Goal: Find specific page/section: Find specific page/section

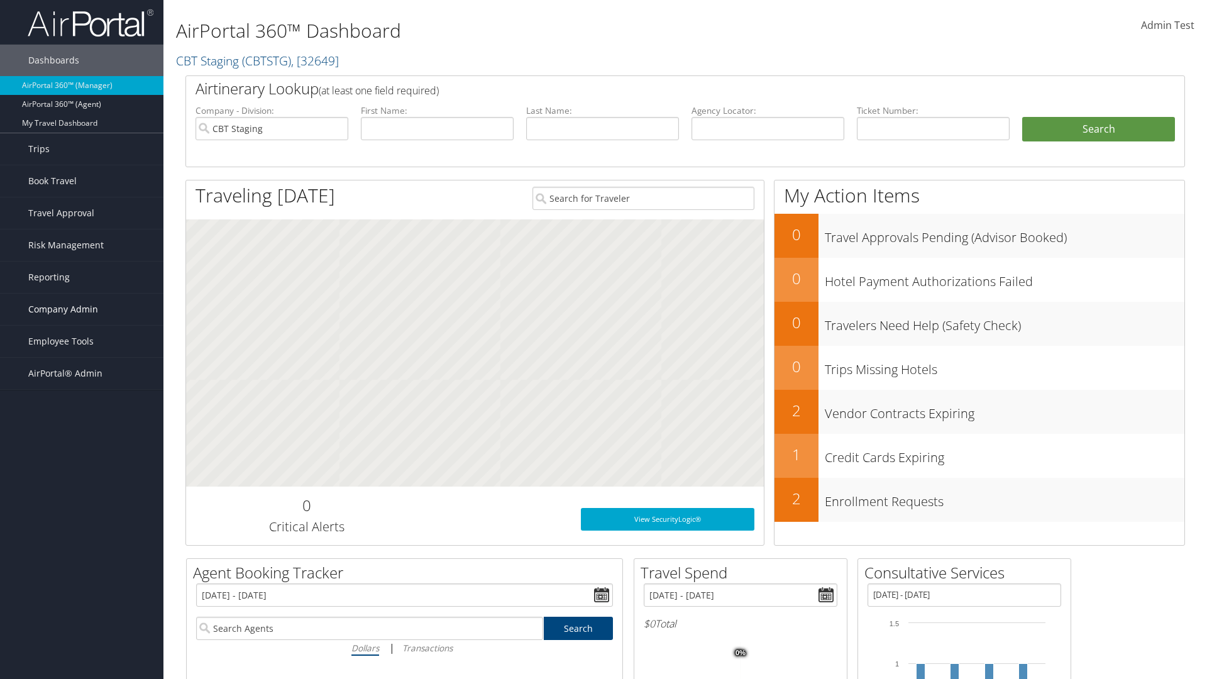
click at [82, 309] on span "Company Admin" at bounding box center [63, 309] width 70 height 31
click at [0, 0] on link "People" at bounding box center [0, 0] width 0 height 0
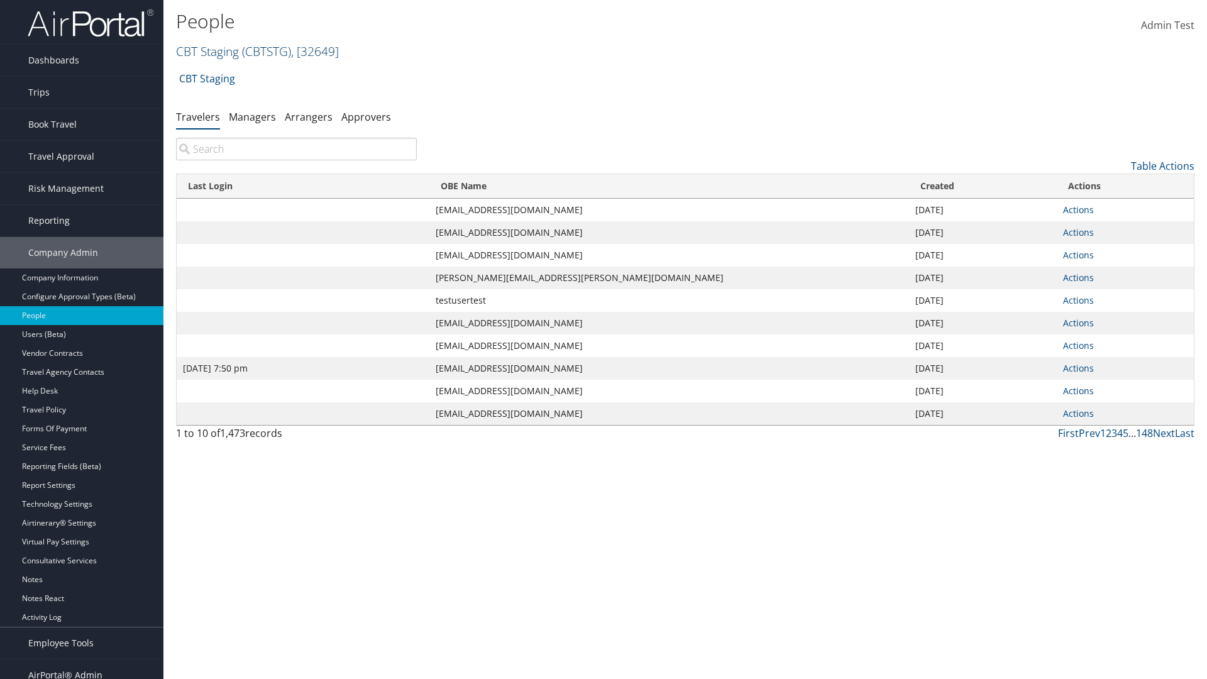
click at [207, 51] on link "CBT Staging ( CBTSTG ) , [ 32649 ]" at bounding box center [257, 51] width 163 height 17
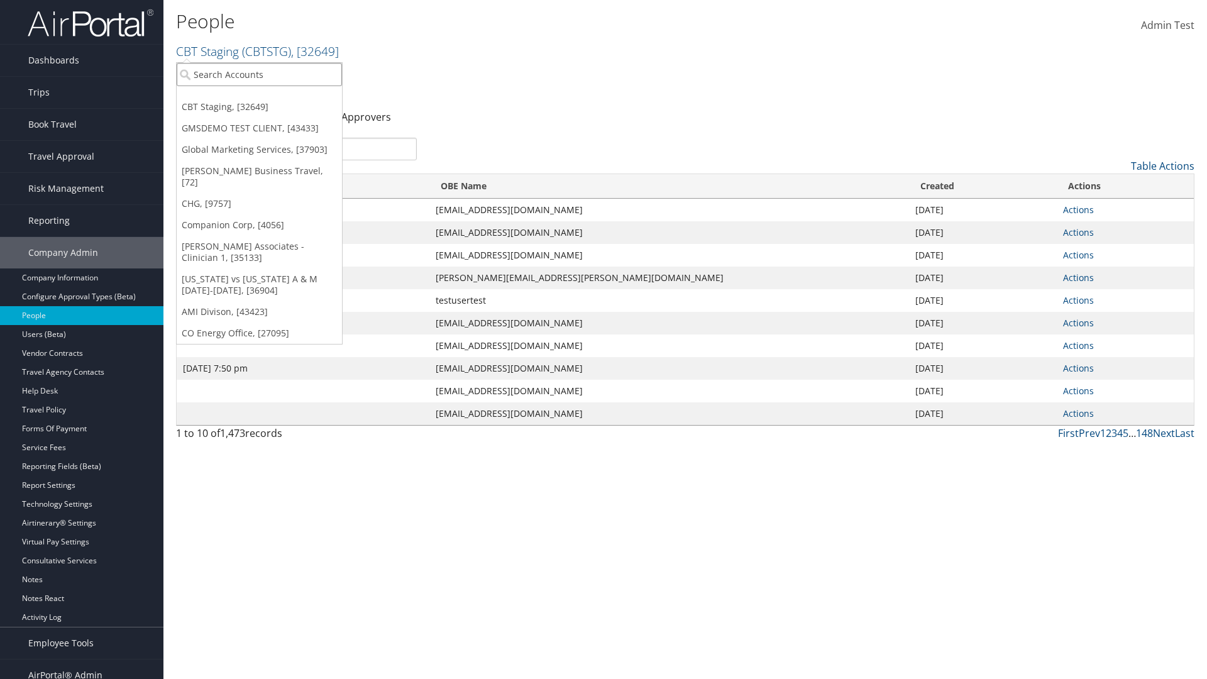
click at [259, 74] on input "search" at bounding box center [259, 74] width 165 height 23
type input "Global Marketing Services"
click at [271, 97] on div "Global Marketing Services (301946), [37903]" at bounding box center [271, 97] width 202 height 11
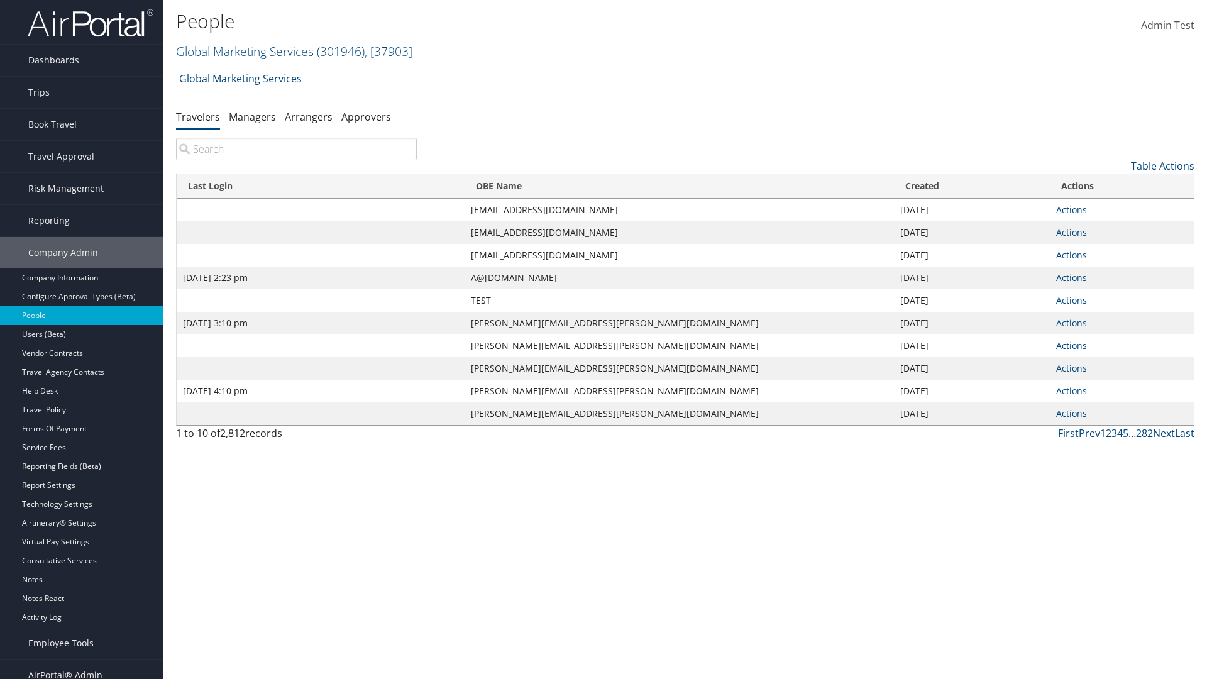
click at [296, 149] on input "search" at bounding box center [296, 149] width 241 height 23
